Goal: Information Seeking & Learning: Find specific fact

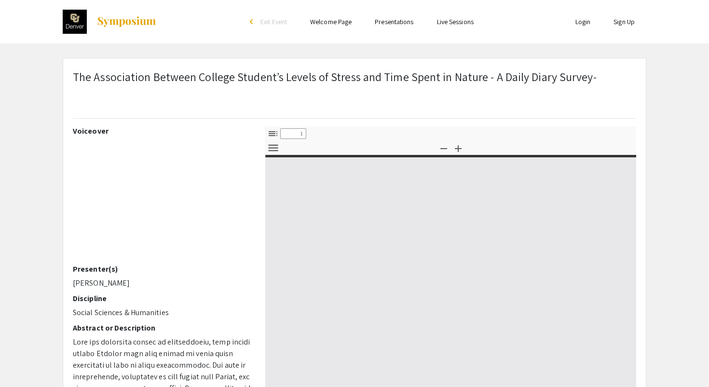
select select "custom"
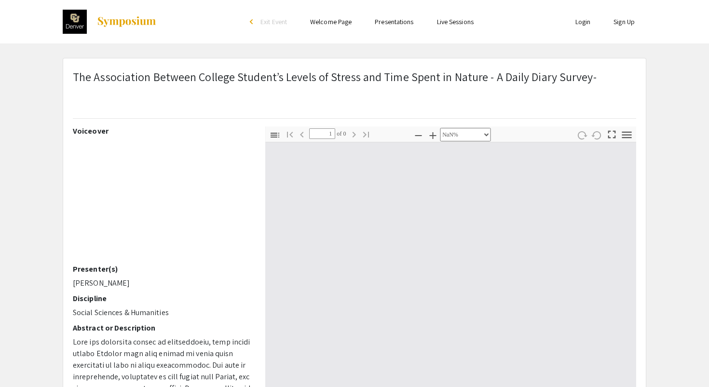
type input "0"
select select "custom"
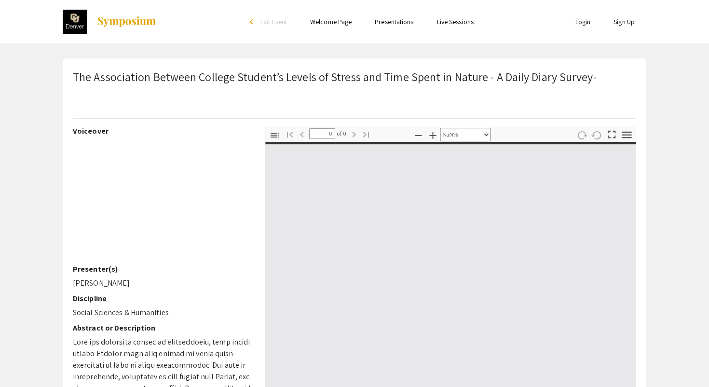
type input "1"
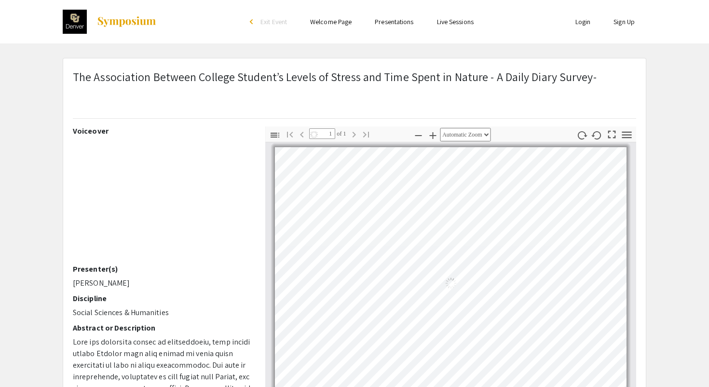
select select "auto"
click at [132, 18] on img at bounding box center [126, 22] width 60 height 12
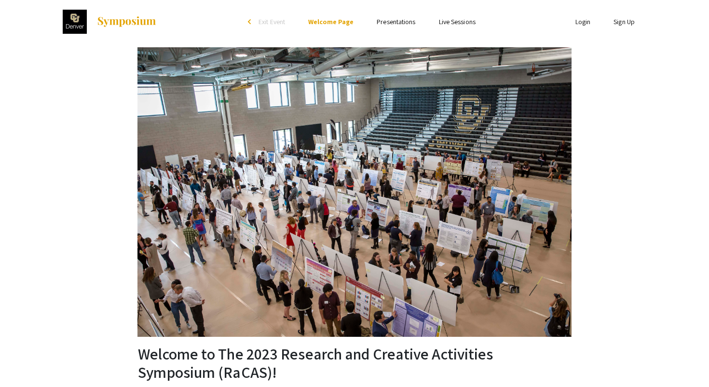
click at [393, 20] on link "Presentations" at bounding box center [396, 21] width 39 height 9
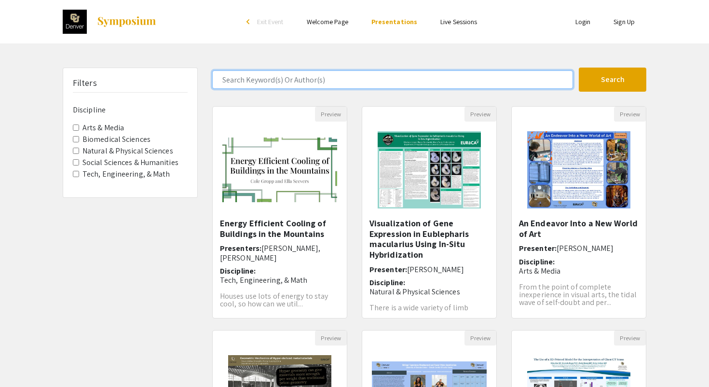
click at [313, 73] on input "Search Keyword(s) Or Author(s)" at bounding box center [392, 79] width 361 height 18
type input "Zaira"
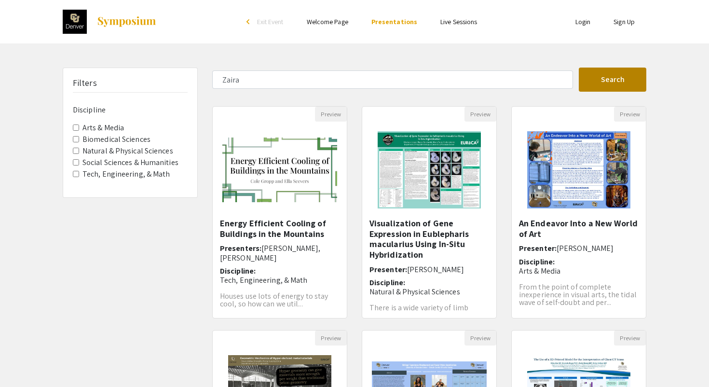
drag, startPoint x: 313, startPoint y: 73, endPoint x: 629, endPoint y: 80, distance: 315.5
click at [629, 80] on button "Search" at bounding box center [613, 80] width 68 height 24
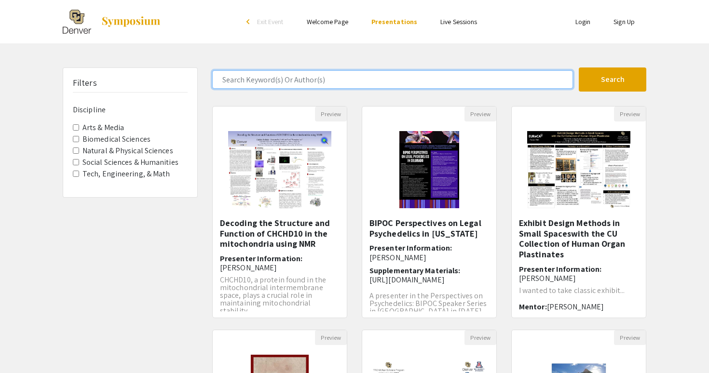
click at [290, 81] on input "Search Keyword(s) Or Author(s)" at bounding box center [392, 79] width 361 height 18
type input "Zaira"
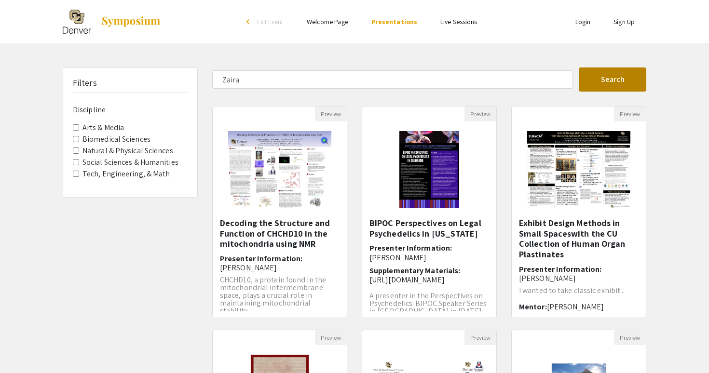
drag, startPoint x: 290, startPoint y: 81, endPoint x: 614, endPoint y: 81, distance: 323.6
click at [614, 81] on button "Search" at bounding box center [613, 80] width 68 height 24
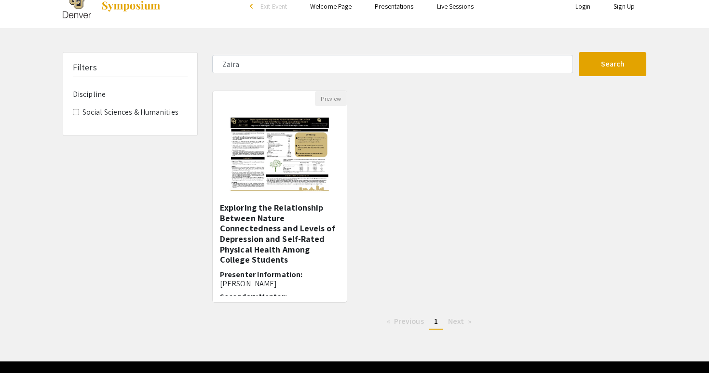
scroll to position [18, 0]
